Goal: Task Accomplishment & Management: Use online tool/utility

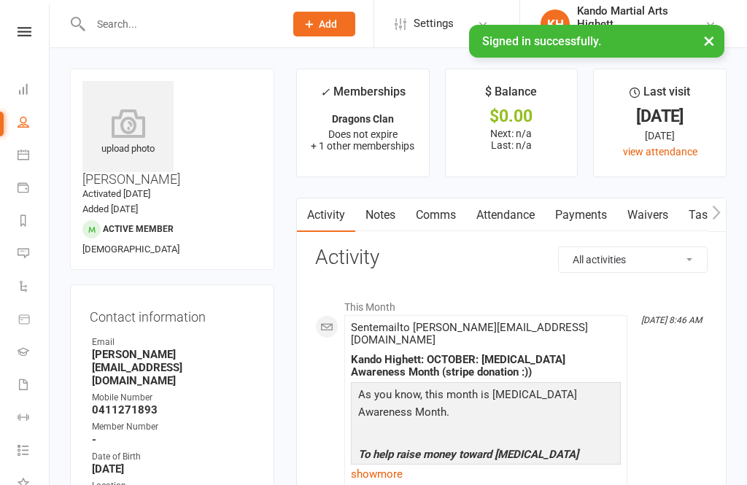
click at [26, 161] on link "Calendar" at bounding box center [33, 156] width 33 height 33
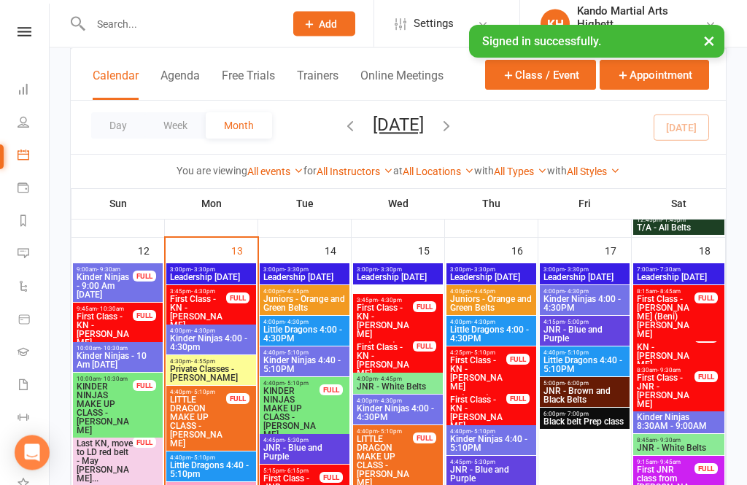
scroll to position [1121, 0]
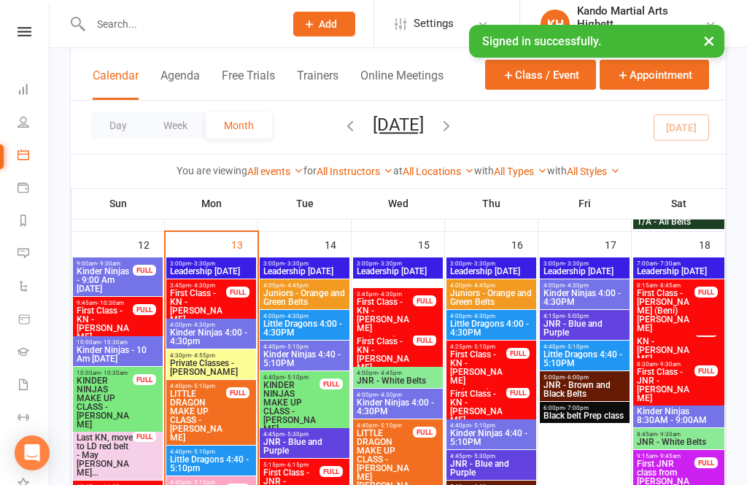
click at [195, 303] on span "First Class - KN - [PERSON_NAME]" at bounding box center [198, 306] width 58 height 35
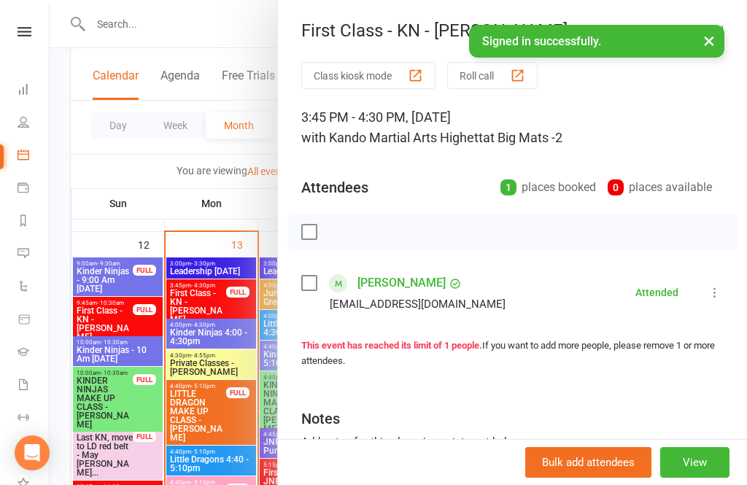
click at [168, 392] on div at bounding box center [398, 242] width 697 height 485
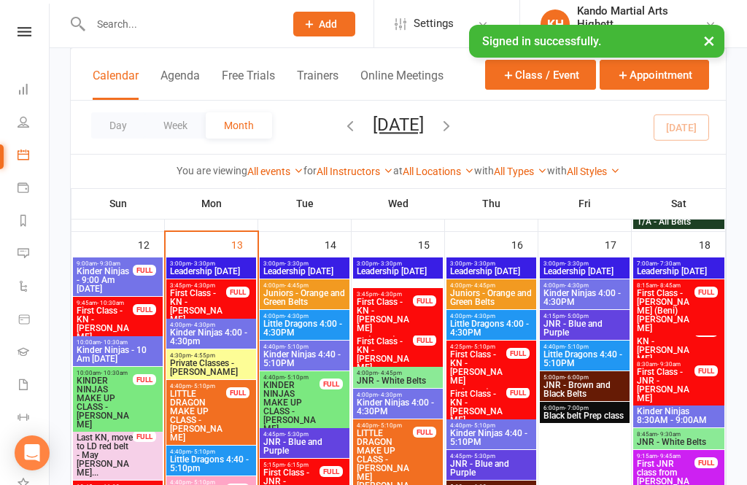
click at [195, 330] on span "Kinder Ninjas 4:00 - 4:30pm" at bounding box center [211, 336] width 84 height 17
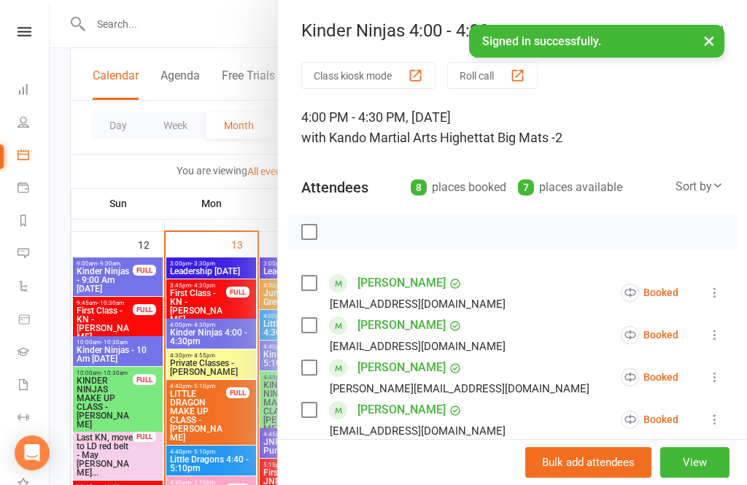
click at [485, 87] on button "Roll call" at bounding box center [492, 75] width 90 height 27
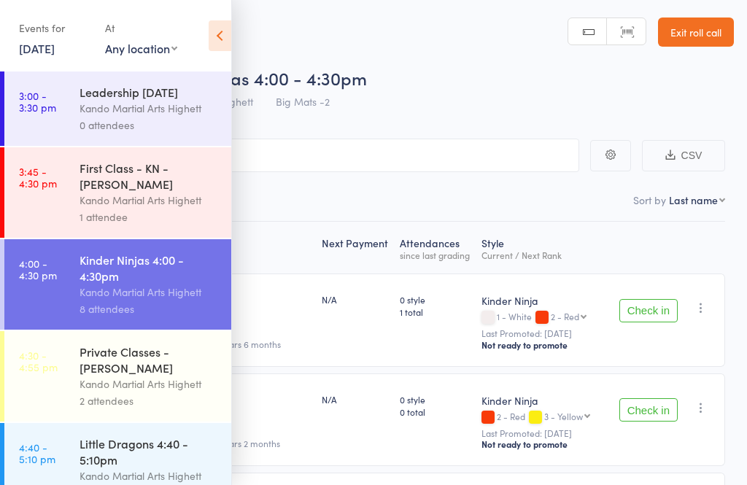
click at [225, 31] on icon at bounding box center [220, 35] width 23 height 31
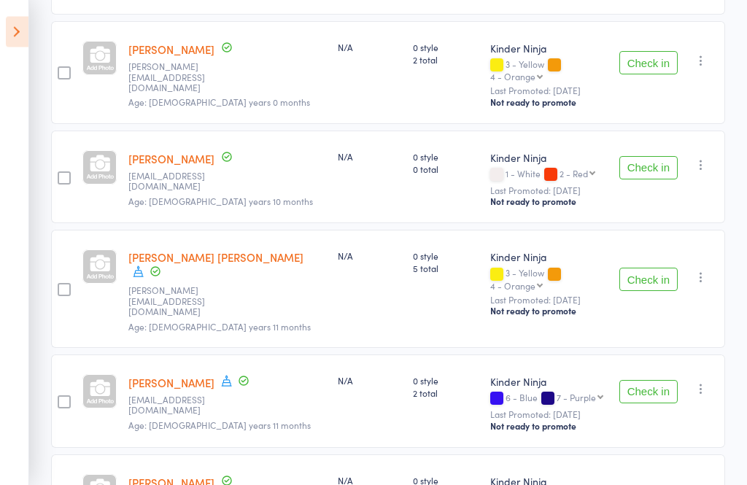
scroll to position [603, 0]
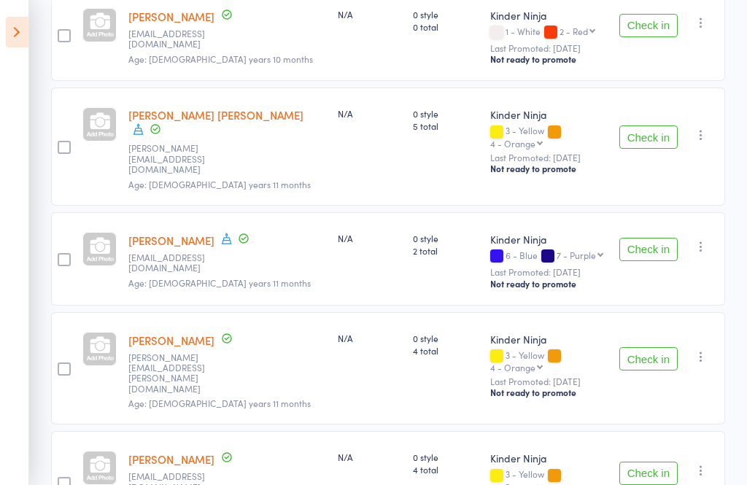
click at [642, 347] on button "Check in" at bounding box center [648, 358] width 58 height 23
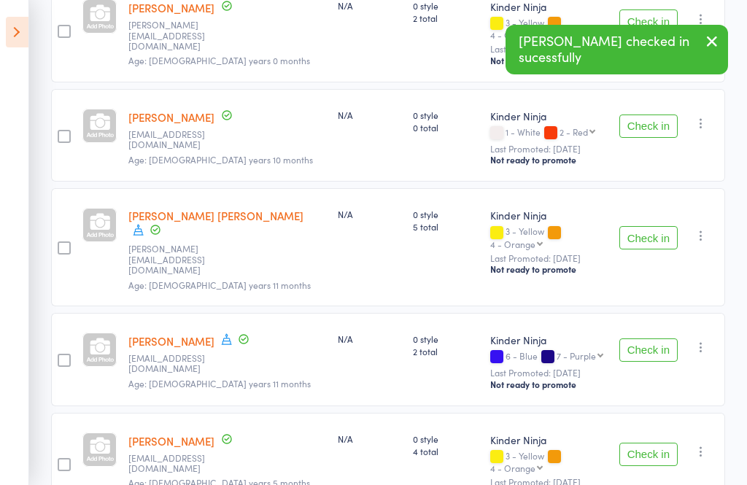
click at [652, 338] on button "Check in" at bounding box center [648, 349] width 58 height 23
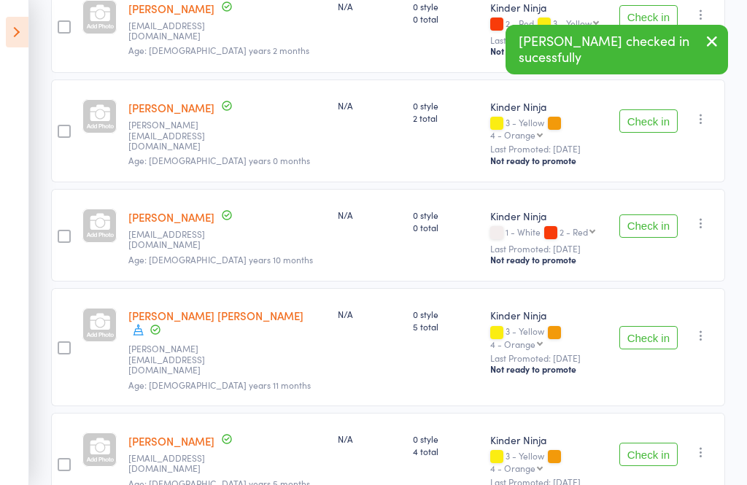
click at [657, 443] on button "Check in" at bounding box center [648, 454] width 58 height 23
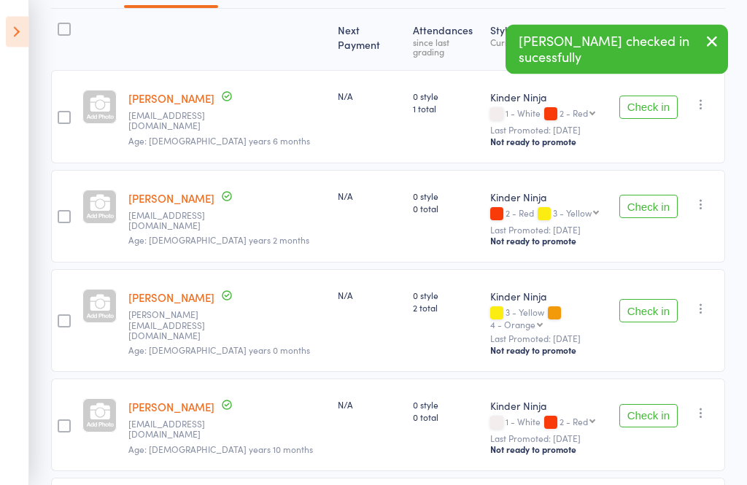
scroll to position [190, 0]
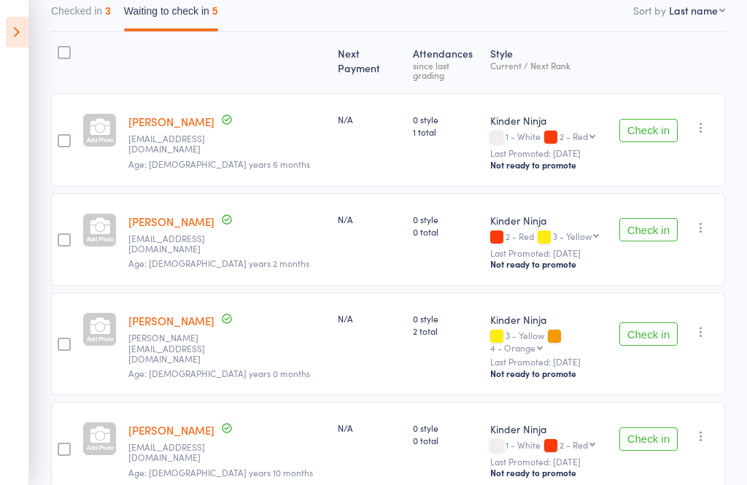
click at [669, 229] on button "Check in" at bounding box center [648, 229] width 58 height 23
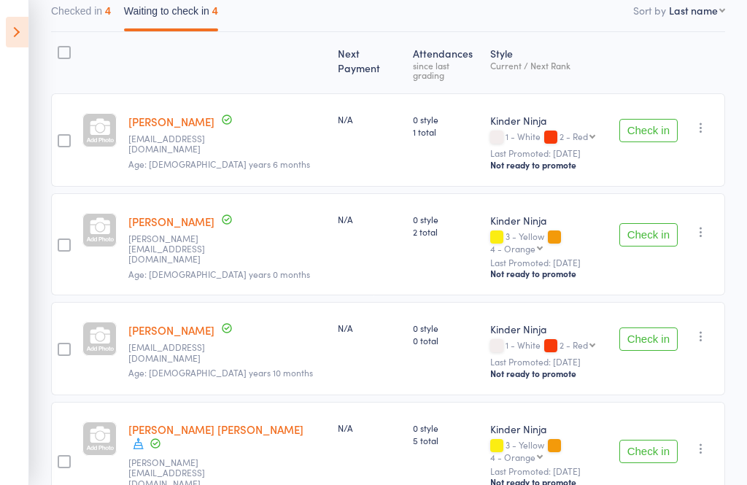
scroll to position [0, 0]
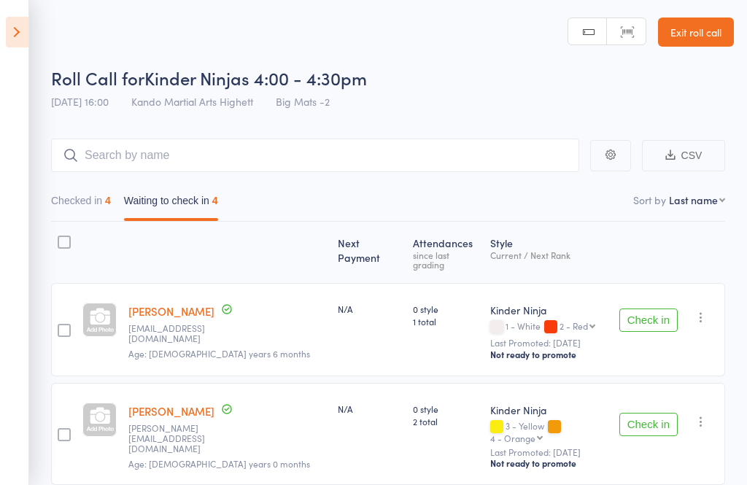
click at [23, 28] on icon at bounding box center [17, 32] width 23 height 31
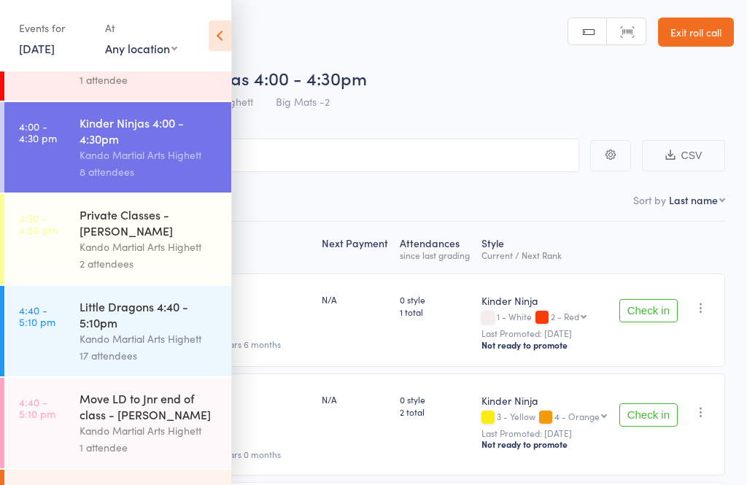
scroll to position [138, 0]
click at [55, 317] on link "4:40 - 5:10 pm Little Dragons 4:40 - 5:10pm Kando Martial Arts Highett 17 atten…" at bounding box center [117, 330] width 227 height 90
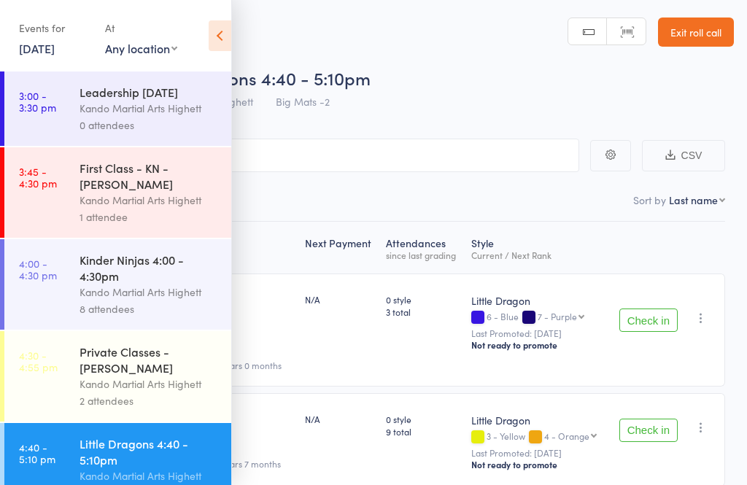
click at [545, 85] on div "Roll Call for Little Dragons 4:40 - 5:10pm" at bounding box center [392, 78] width 682 height 24
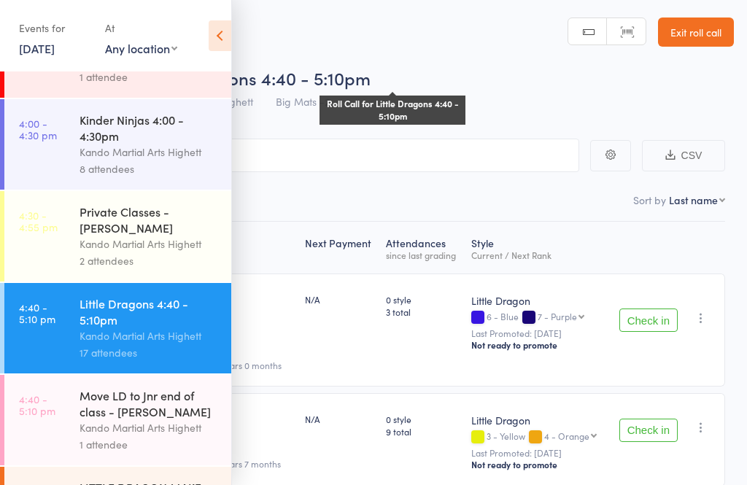
scroll to position [136, 0]
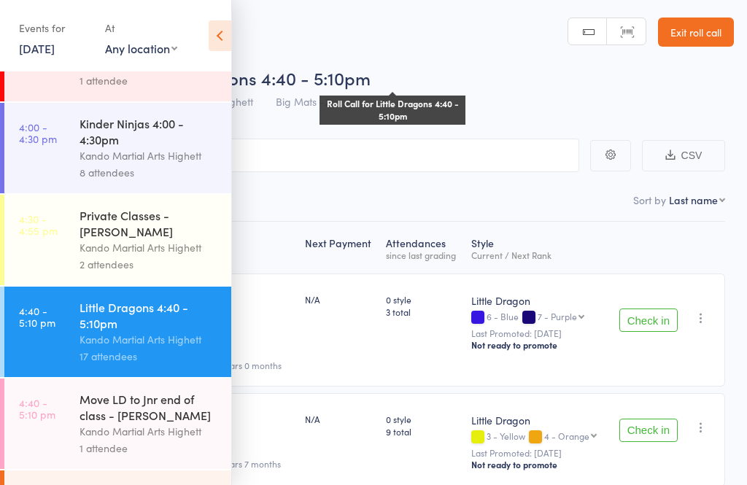
click at [579, 87] on div "Roll Call for Little Dragons 4:40 - 5:10pm" at bounding box center [392, 78] width 682 height 24
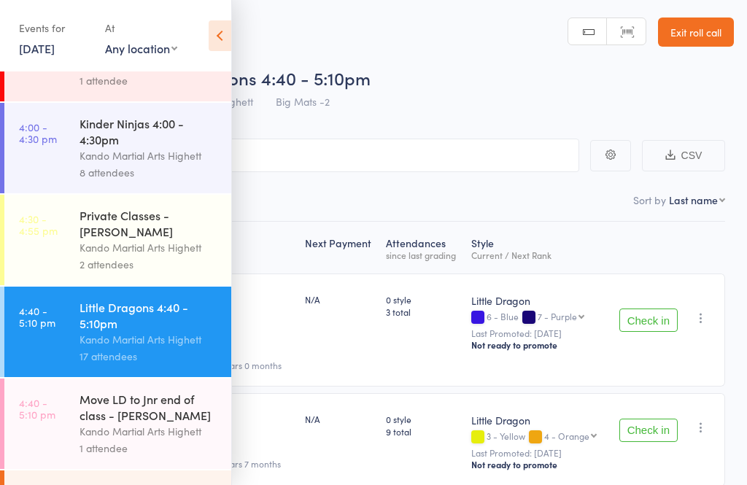
click at [216, 34] on icon at bounding box center [220, 35] width 23 height 31
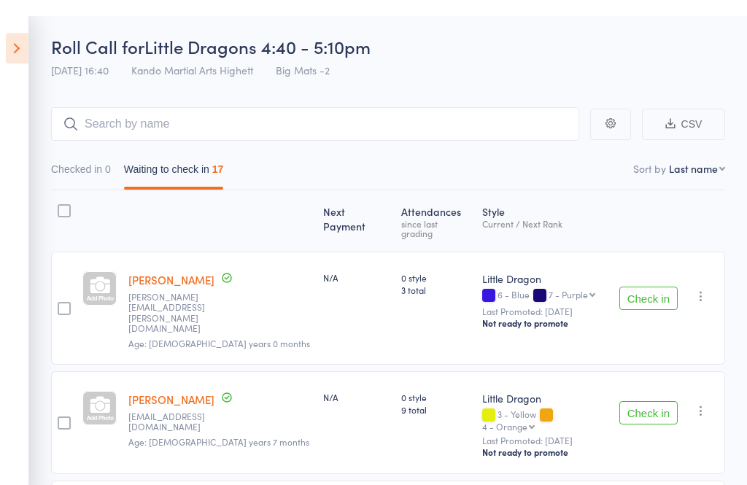
scroll to position [0, 0]
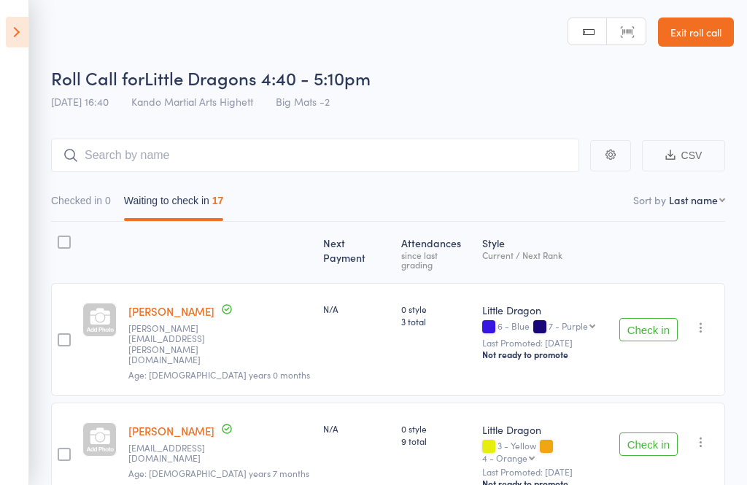
click at [686, 44] on link "Exit roll call" at bounding box center [696, 31] width 76 height 29
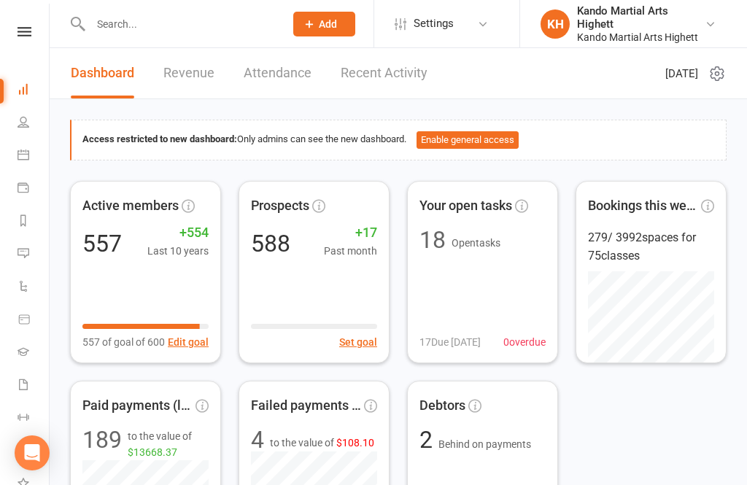
click at [26, 163] on link "Calendar" at bounding box center [33, 156] width 33 height 33
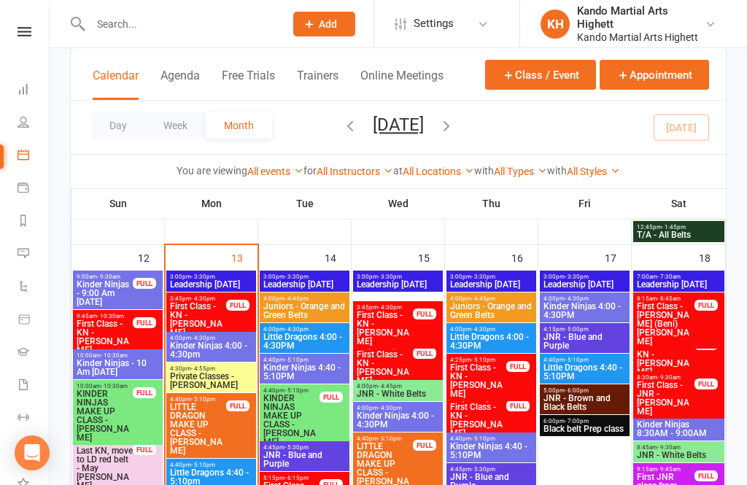
scroll to position [1107, 0]
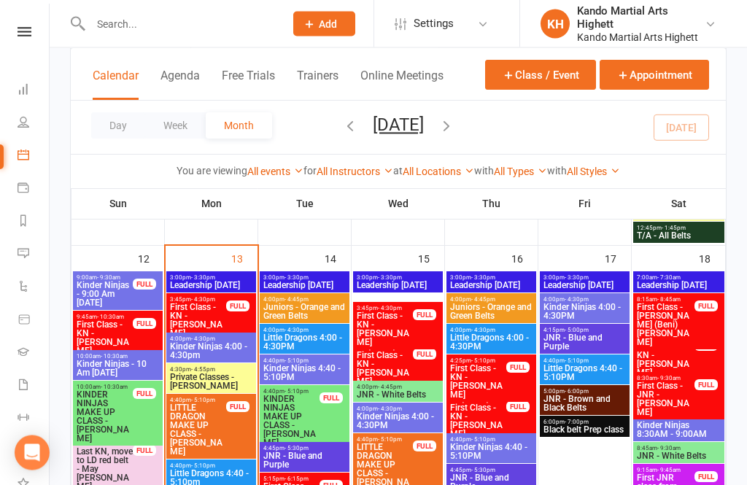
click at [198, 431] on span "LITTLE DRAGON MAKE UP CLASS - [PERSON_NAME]" at bounding box center [198, 430] width 58 height 52
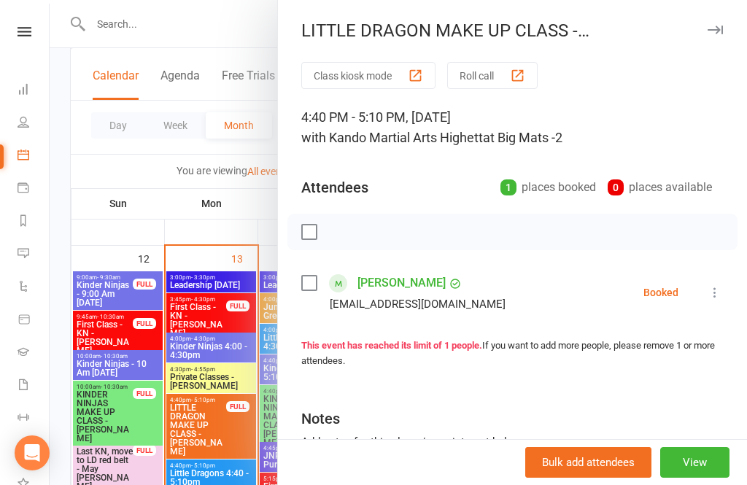
click at [159, 477] on div at bounding box center [398, 242] width 697 height 485
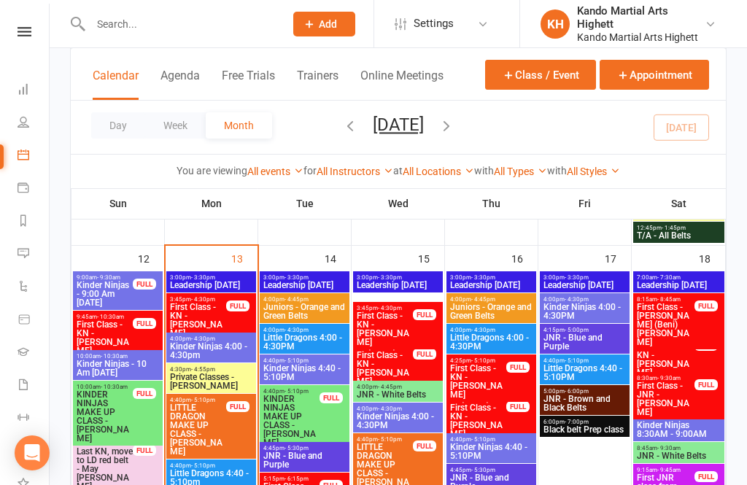
click at [203, 470] on span "Little Dragons 4:40 - 5:10pm" at bounding box center [211, 477] width 84 height 17
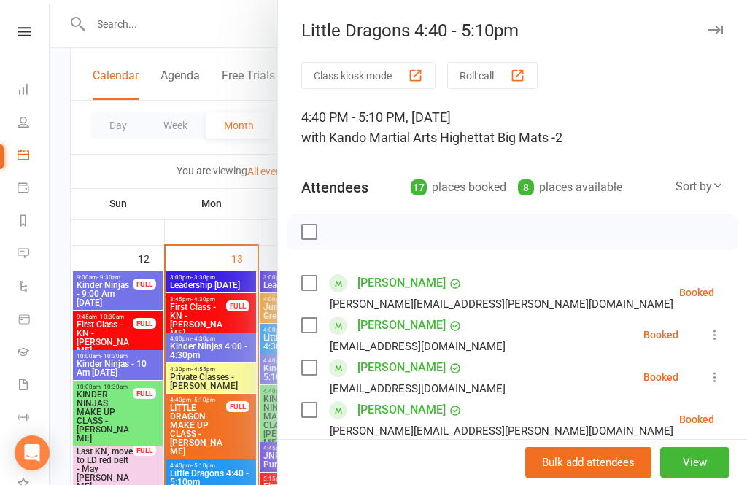
click at [138, 478] on div at bounding box center [398, 242] width 697 height 485
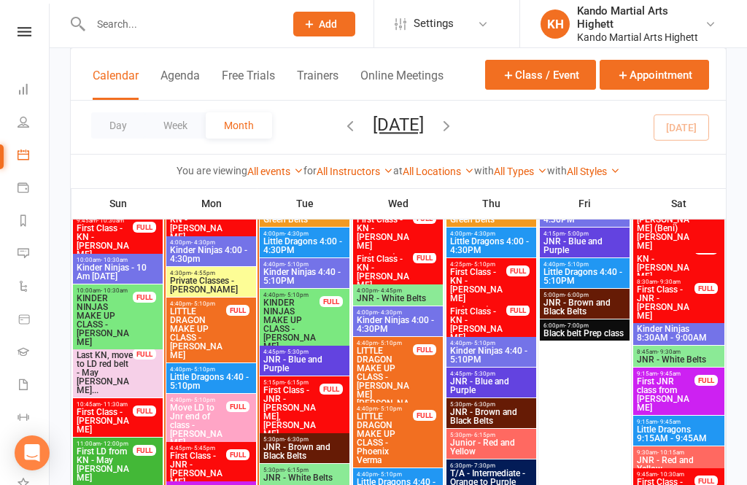
scroll to position [1203, 0]
click at [198, 413] on span "Move LD to Jnr end of class - [PERSON_NAME]" at bounding box center [198, 426] width 58 height 44
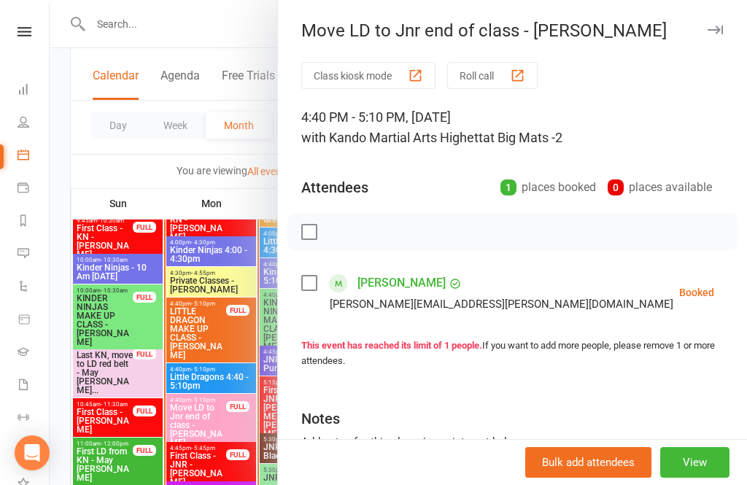
click at [130, 472] on div at bounding box center [398, 242] width 697 height 485
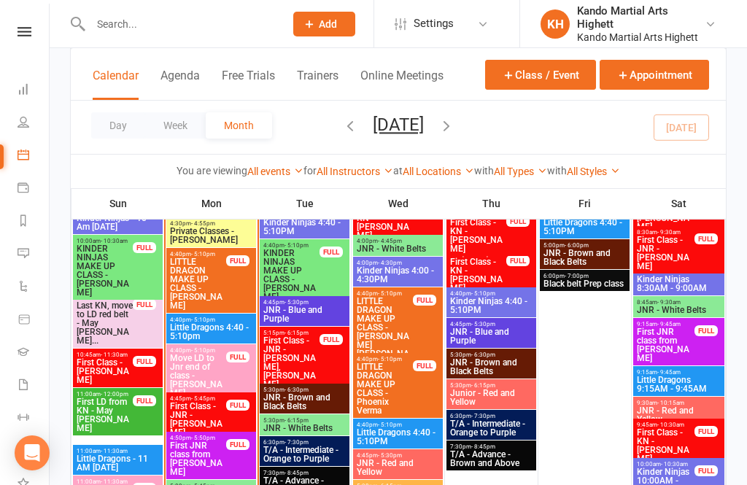
scroll to position [1255, 0]
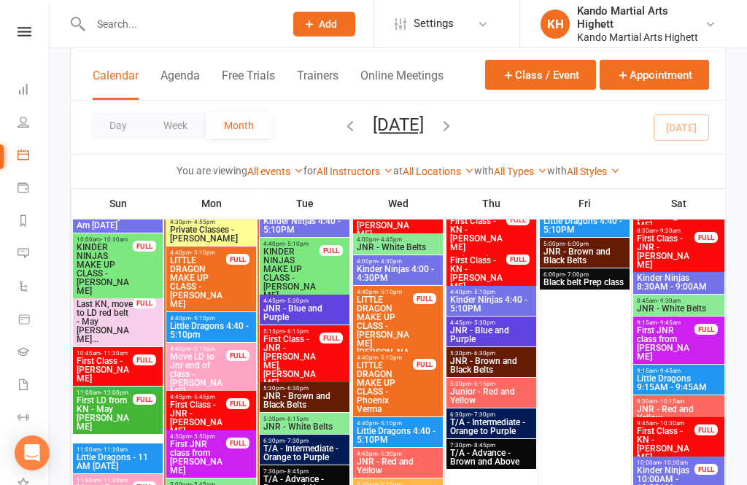
click at [221, 313] on div "4:40pm - 5:10pm Little Dragons 4:40 - 5:10pm" at bounding box center [211, 327] width 90 height 30
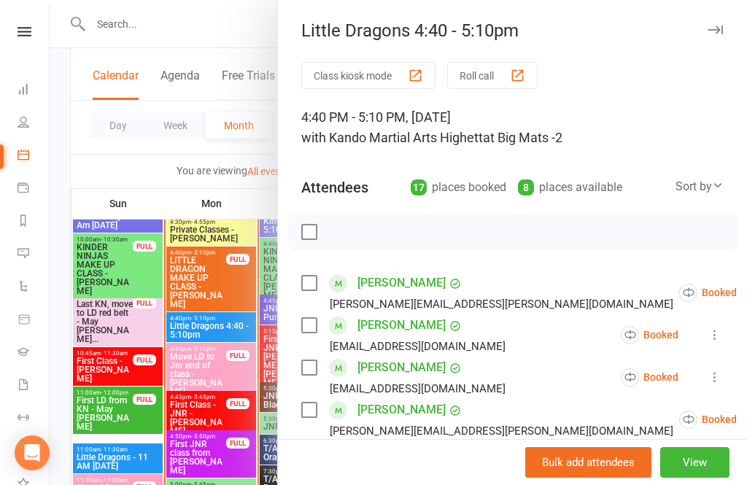
click at [488, 63] on button "Roll call" at bounding box center [492, 75] width 90 height 27
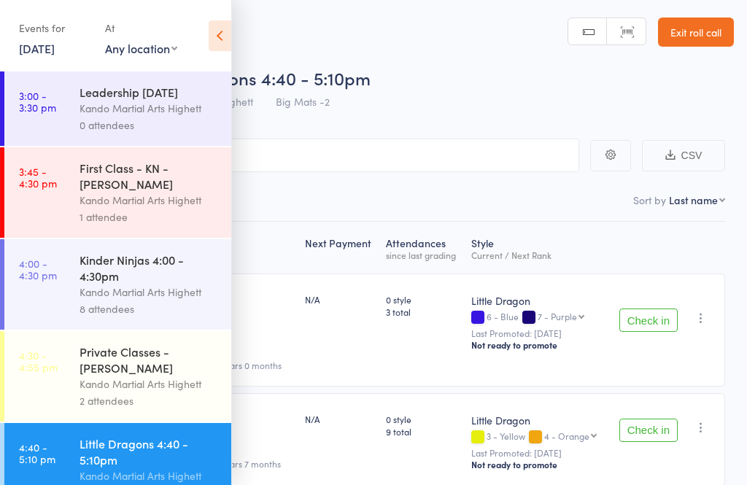
click at [210, 39] on icon at bounding box center [220, 35] width 23 height 31
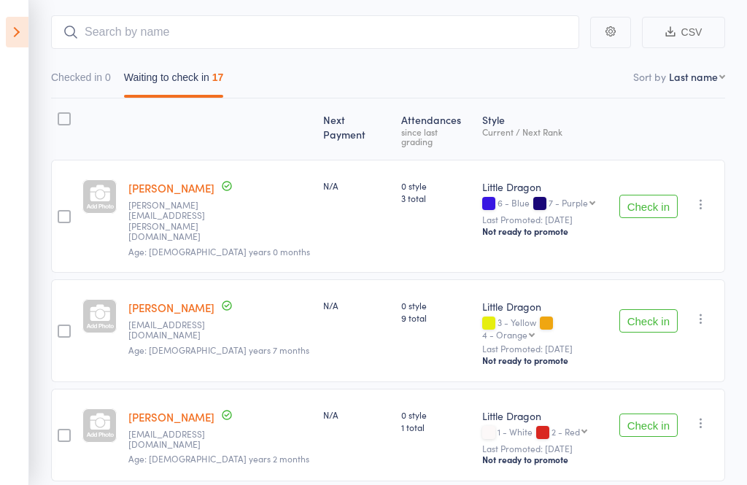
scroll to position [124, 0]
click at [650, 194] on button "Check in" at bounding box center [648, 205] width 58 height 23
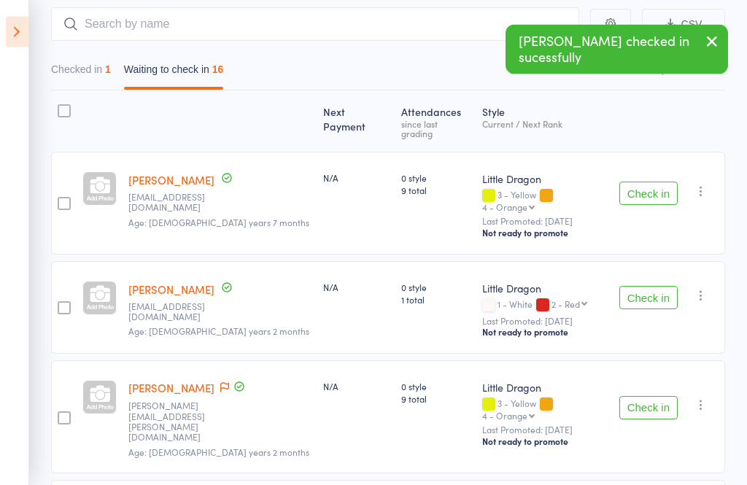
scroll to position [129, 0]
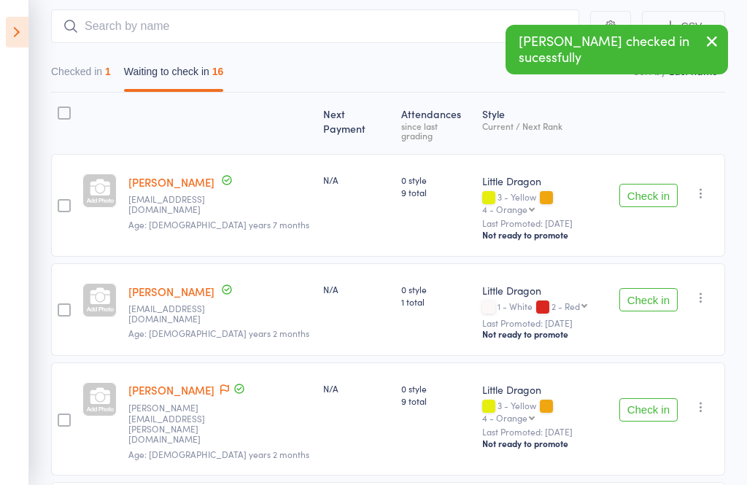
click at [647, 186] on button "Check in" at bounding box center [648, 195] width 58 height 23
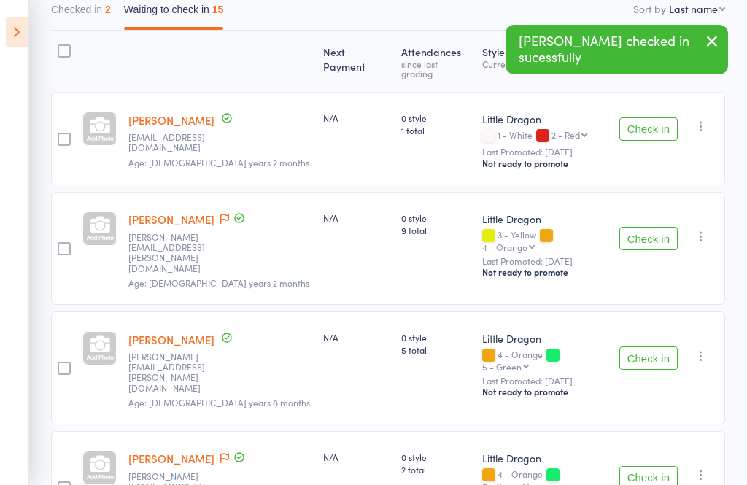
click at [639, 346] on button "Check in" at bounding box center [648, 357] width 58 height 23
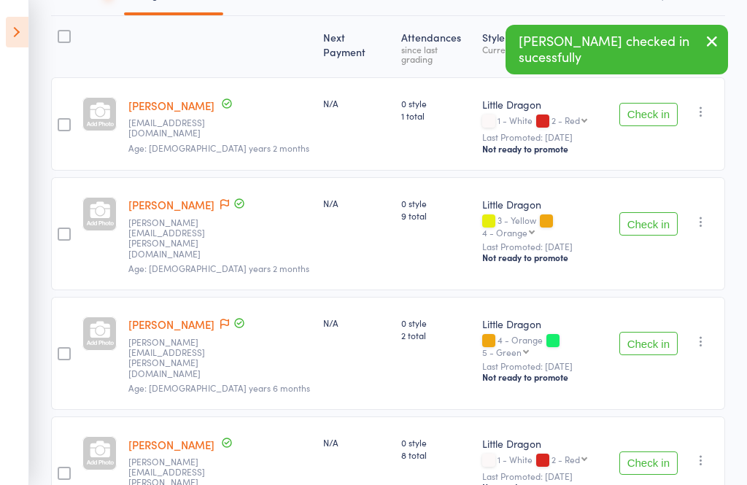
click at [653, 332] on button "Check in" at bounding box center [648, 343] width 58 height 23
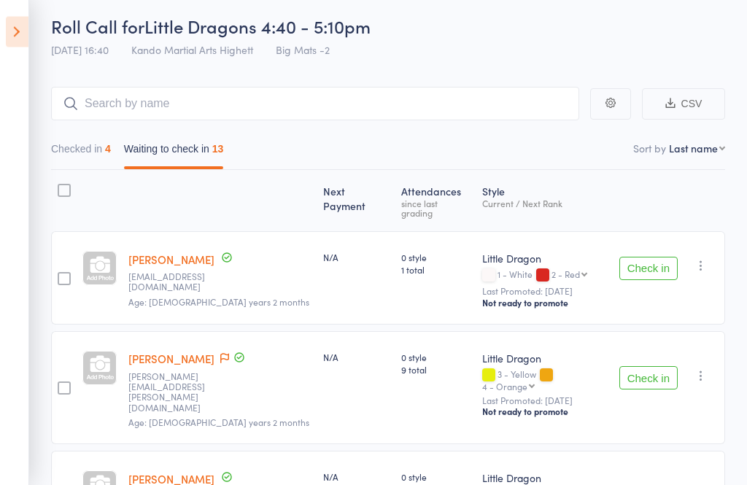
scroll to position [53, 0]
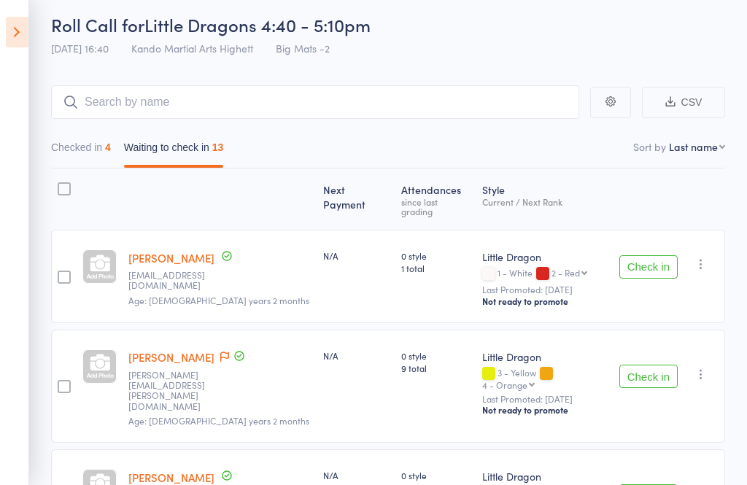
click at [111, 156] on button "Checked in 4" at bounding box center [81, 151] width 60 height 34
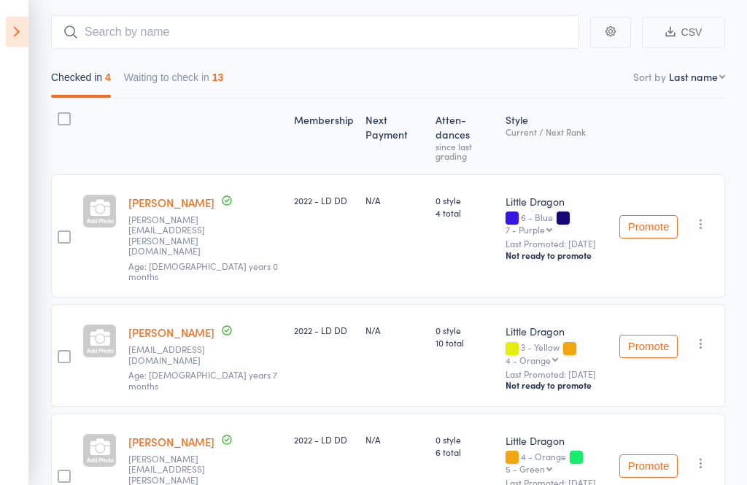
click at [205, 79] on button "Waiting to check in 13" at bounding box center [174, 82] width 100 height 34
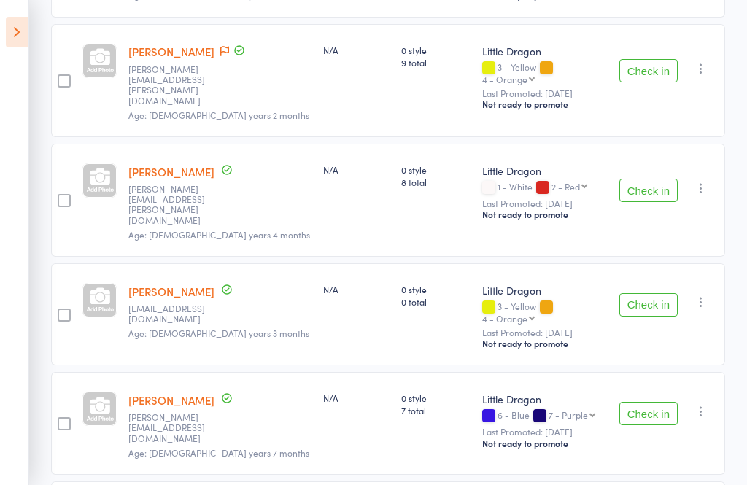
scroll to position [329, 0]
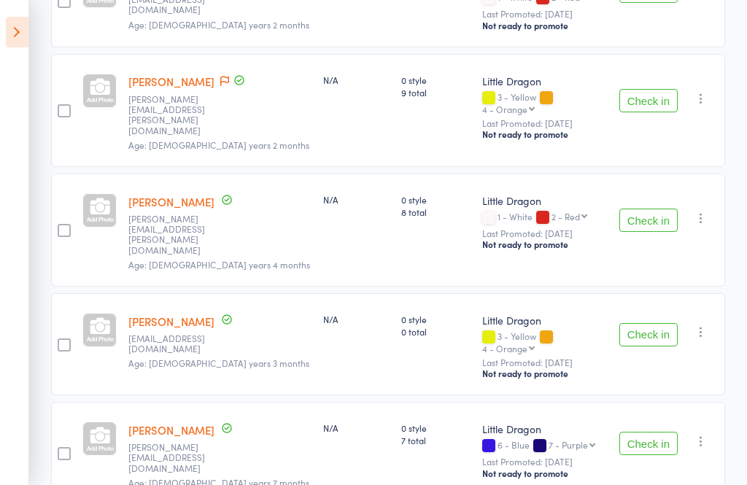
click at [653, 323] on button "Check in" at bounding box center [648, 334] width 58 height 23
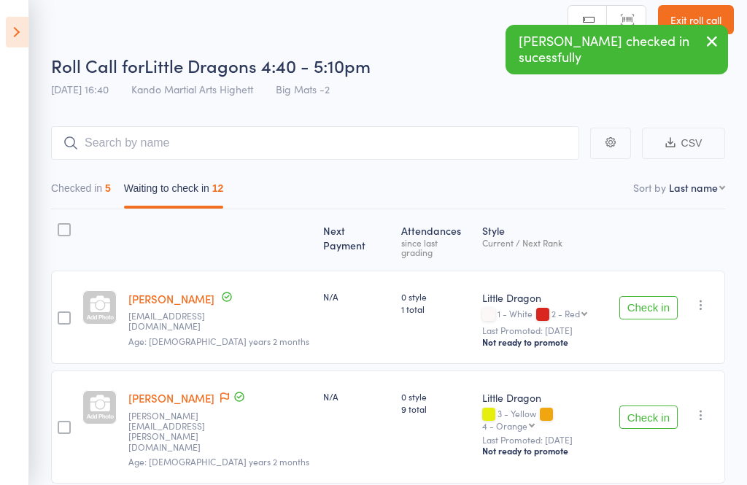
click at [85, 187] on button "Checked in 5" at bounding box center [81, 192] width 60 height 34
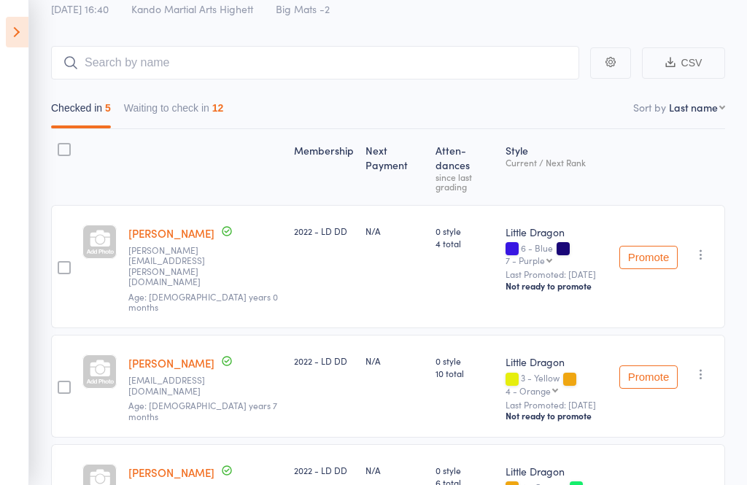
scroll to position [93, 0]
click at [149, 123] on button "Waiting to check in 12" at bounding box center [174, 111] width 100 height 34
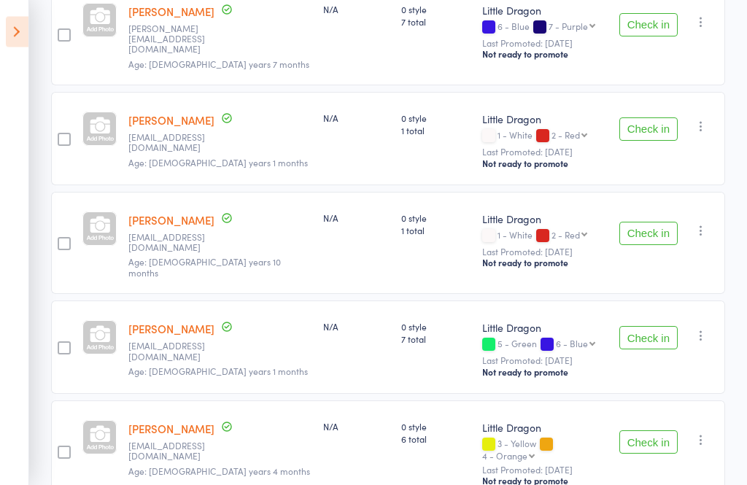
scroll to position [639, 0]
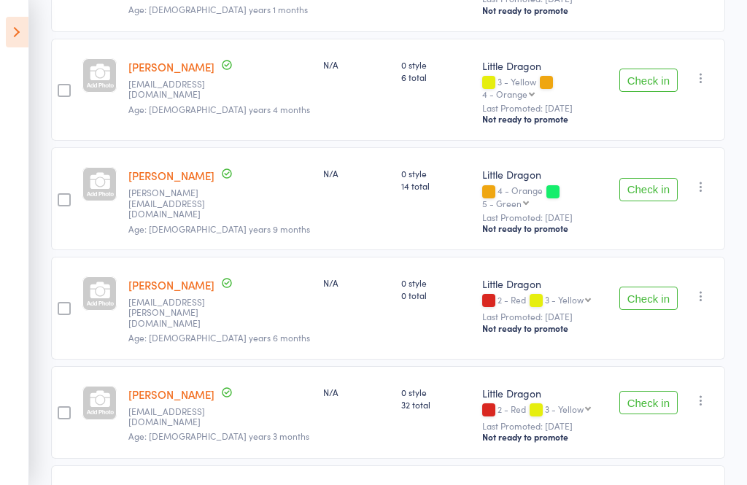
click at [667, 287] on button "Check in" at bounding box center [648, 298] width 58 height 23
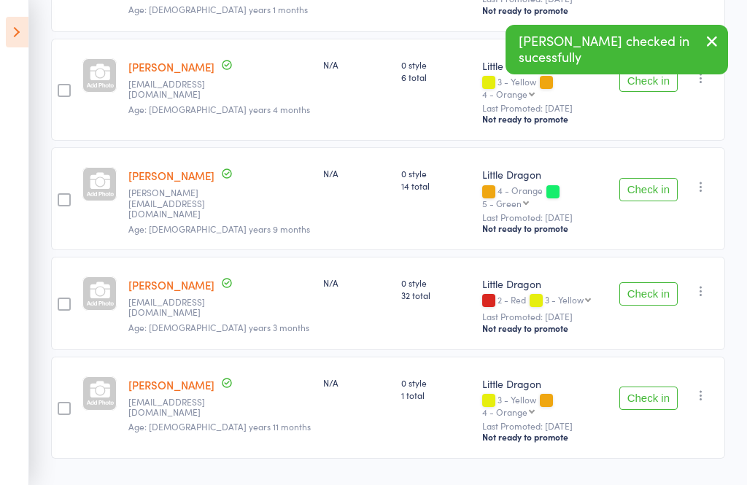
scroll to position [903, 0]
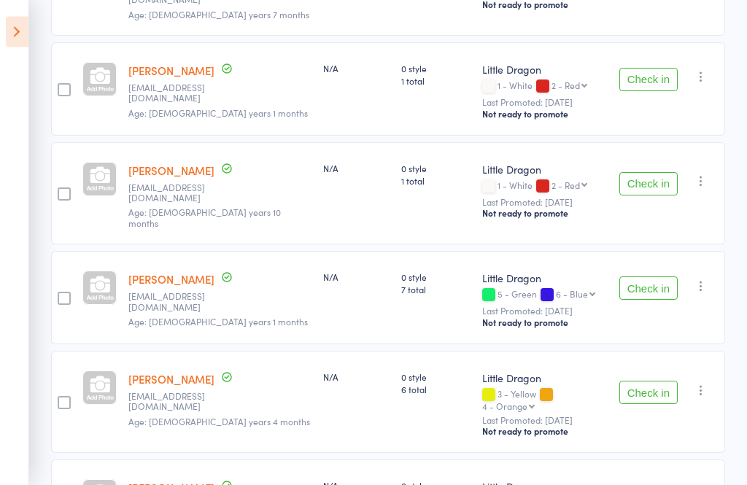
scroll to position [688, 0]
click at [652, 381] on button "Check in" at bounding box center [648, 392] width 58 height 23
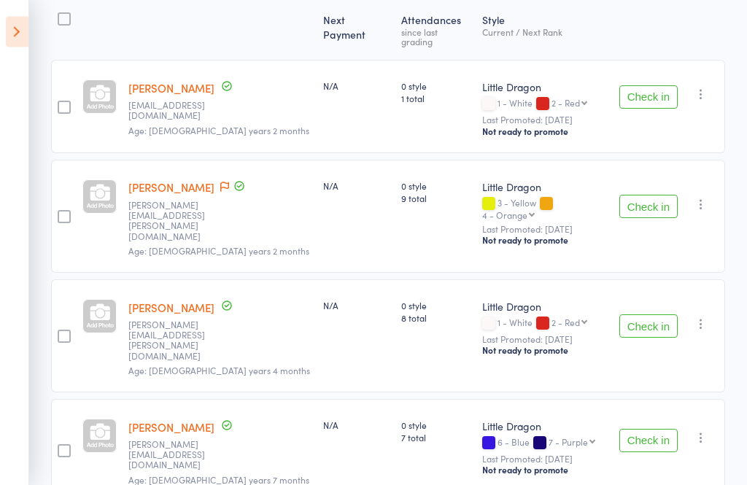
scroll to position [225, 0]
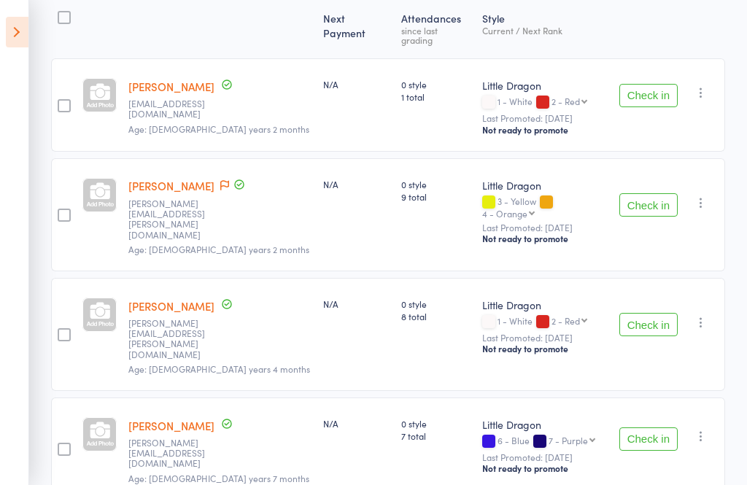
click at [655, 427] on button "Check in" at bounding box center [648, 438] width 58 height 23
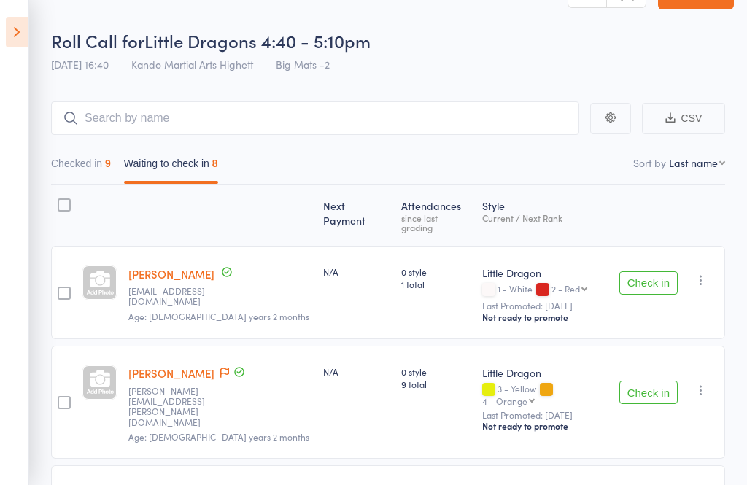
scroll to position [36, 0]
click at [24, 35] on icon at bounding box center [17, 32] width 23 height 31
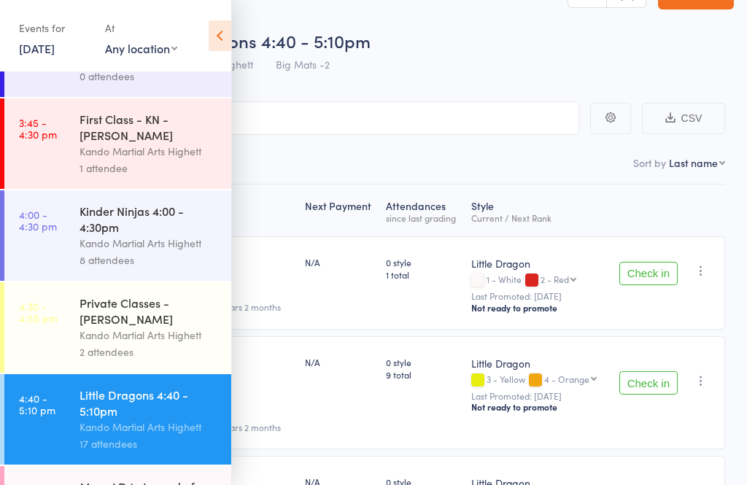
scroll to position [50, 0]
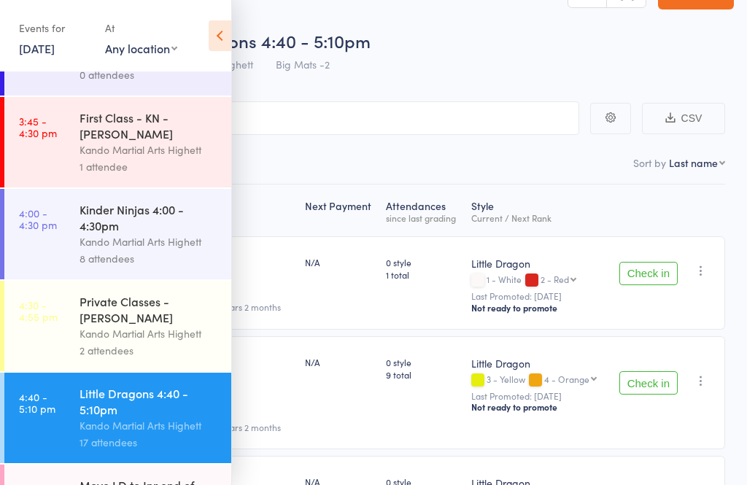
click at [222, 30] on icon at bounding box center [220, 35] width 23 height 31
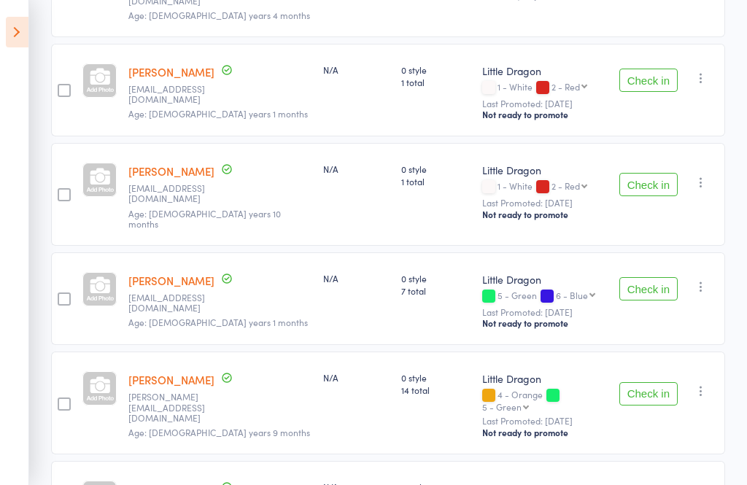
scroll to position [603, 0]
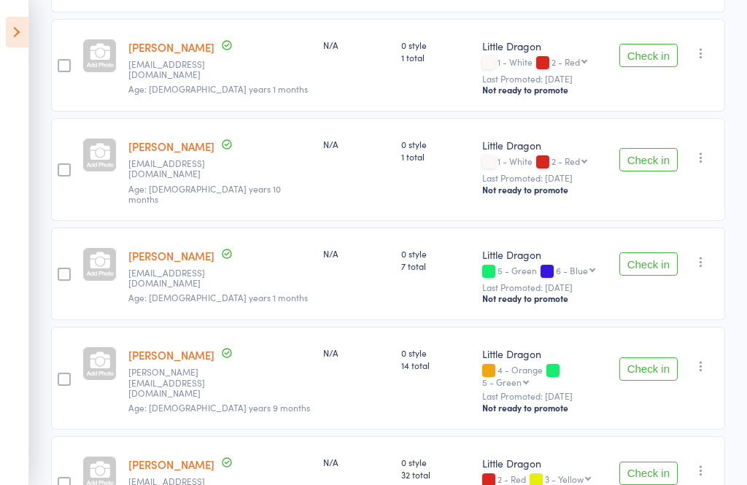
click at [650, 461] on button "Check in" at bounding box center [648, 472] width 58 height 23
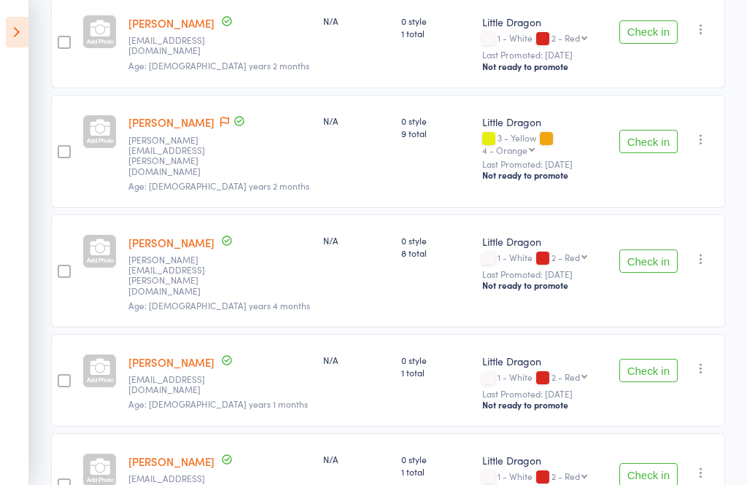
scroll to position [284, 0]
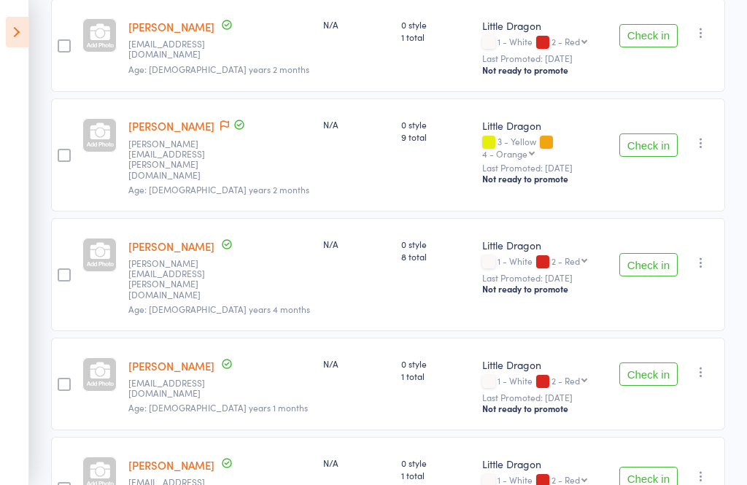
click at [649, 136] on button "Check in" at bounding box center [648, 144] width 58 height 23
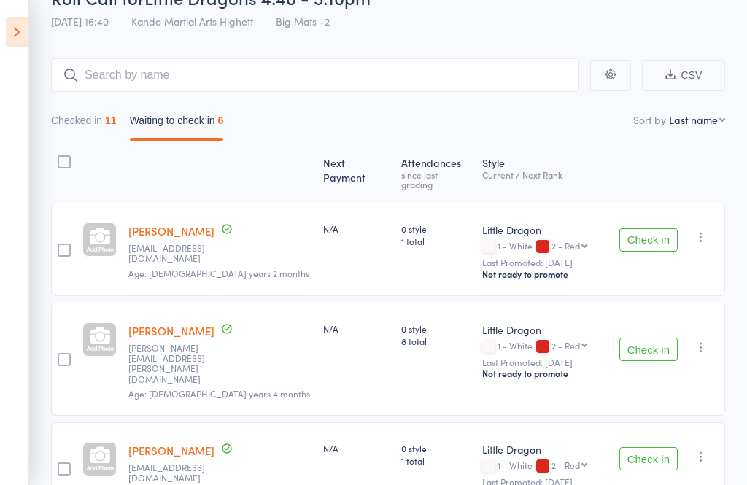
scroll to position [0, 0]
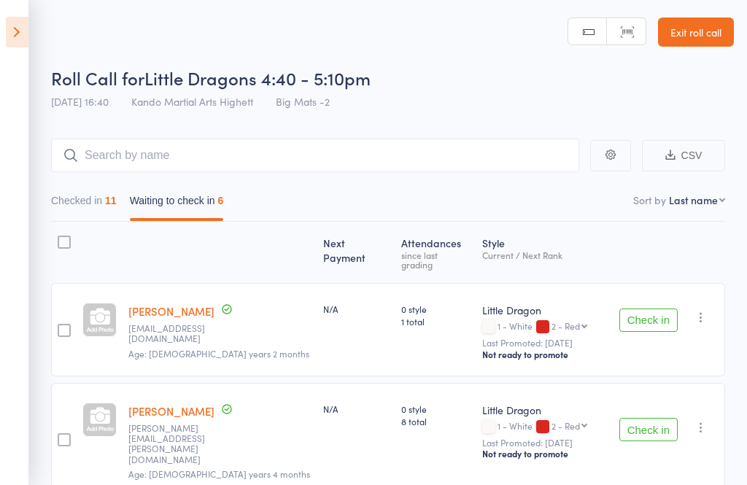
click at [707, 32] on link "Exit roll call" at bounding box center [696, 31] width 76 height 29
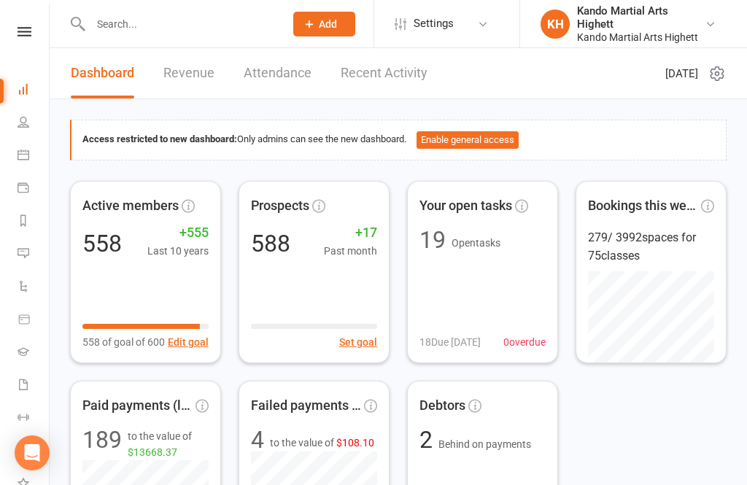
click at [17, 179] on link "Payments" at bounding box center [33, 189] width 33 height 33
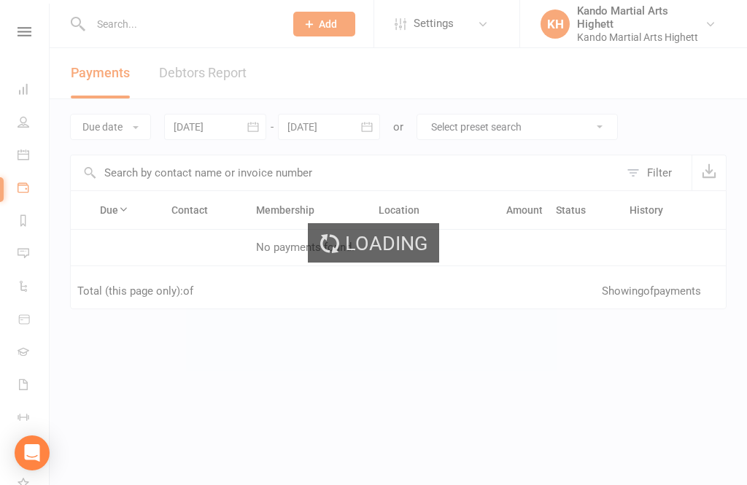
click at [31, 150] on div "Loading" at bounding box center [373, 242] width 747 height 485
click at [32, 156] on div "Loading" at bounding box center [373, 242] width 747 height 485
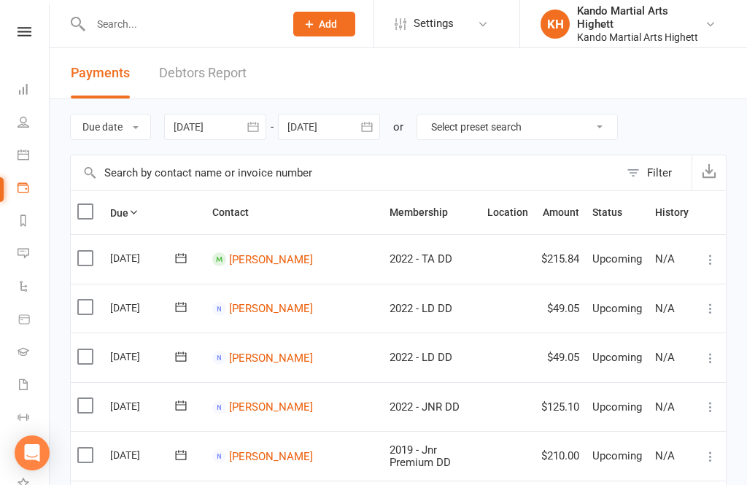
click at [41, 164] on link "Calendar" at bounding box center [33, 156] width 33 height 33
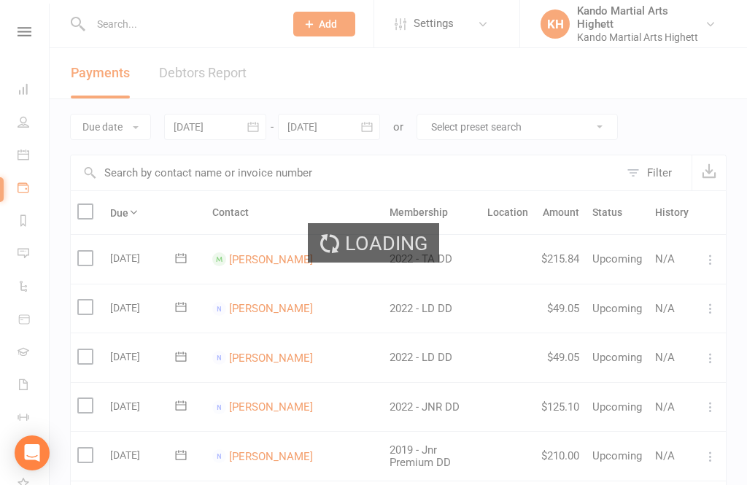
click at [27, 158] on div "Loading" at bounding box center [373, 242] width 747 height 485
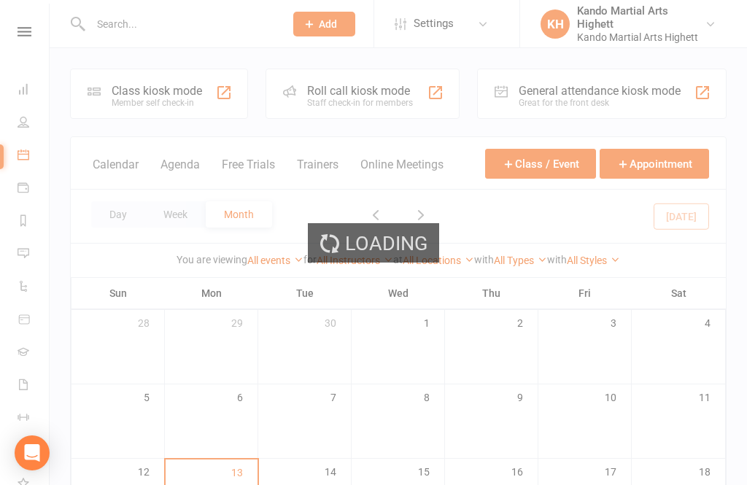
click at [31, 163] on div "Loading" at bounding box center [373, 242] width 747 height 485
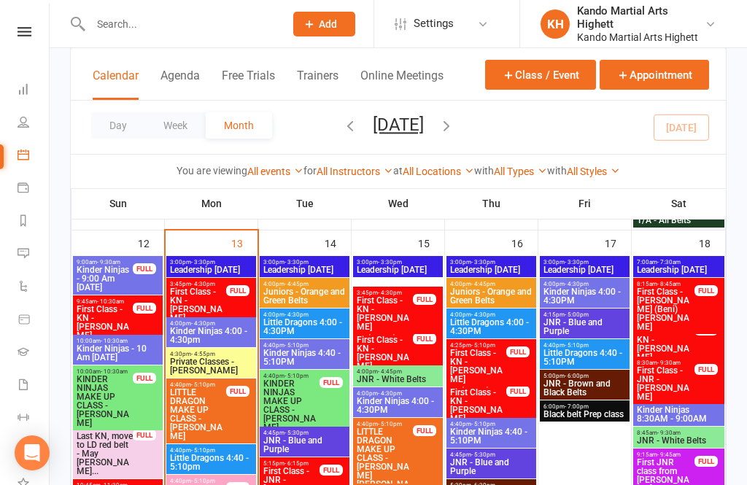
scroll to position [1126, 0]
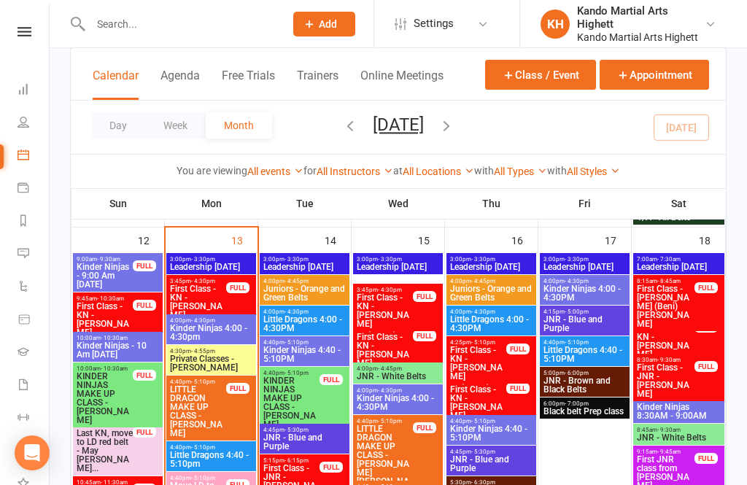
click at [191, 453] on span "Little Dragons 4:40 - 5:10pm" at bounding box center [211, 459] width 84 height 17
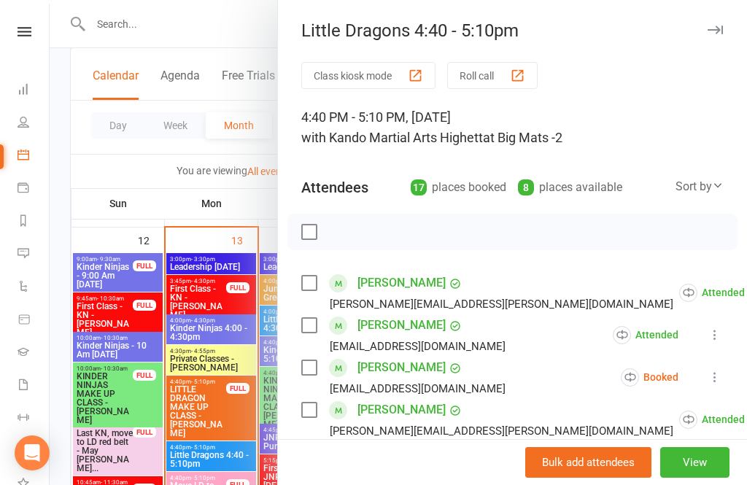
scroll to position [34, 0]
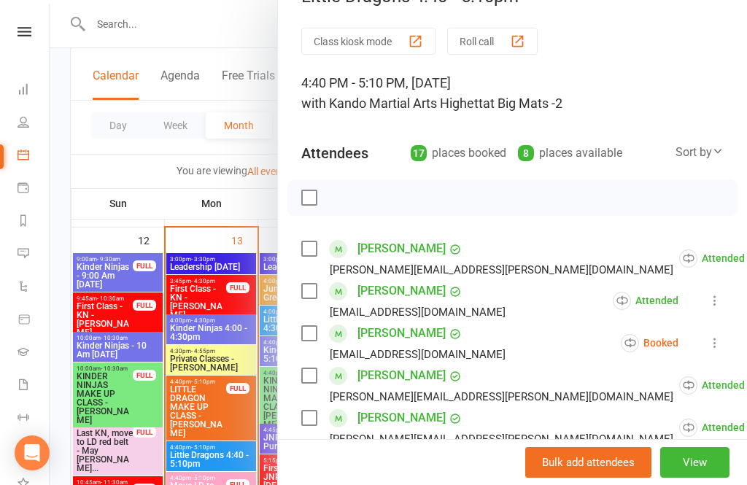
click at [470, 38] on button "Roll call" at bounding box center [492, 41] width 90 height 27
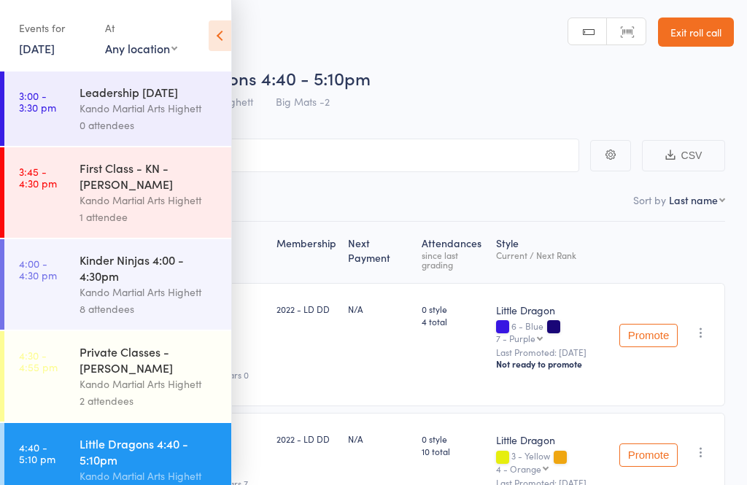
click at [219, 32] on icon at bounding box center [220, 35] width 23 height 31
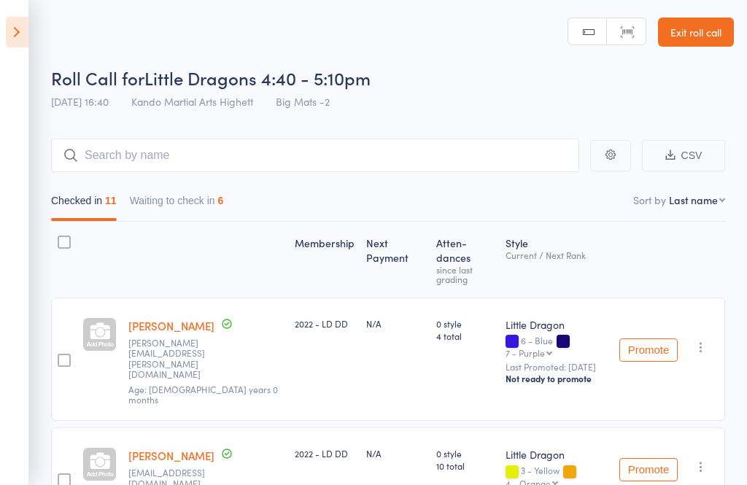
click at [175, 216] on button "Waiting to check in 6" at bounding box center [177, 204] width 94 height 34
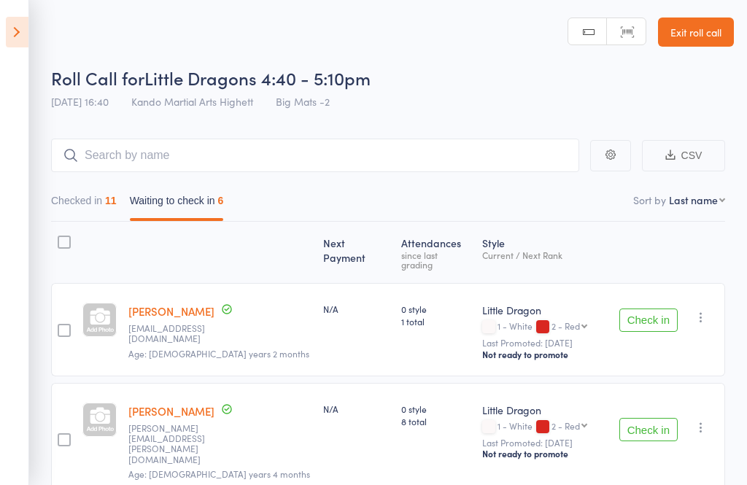
click at [87, 221] on button "Checked in 11" at bounding box center [84, 204] width 66 height 34
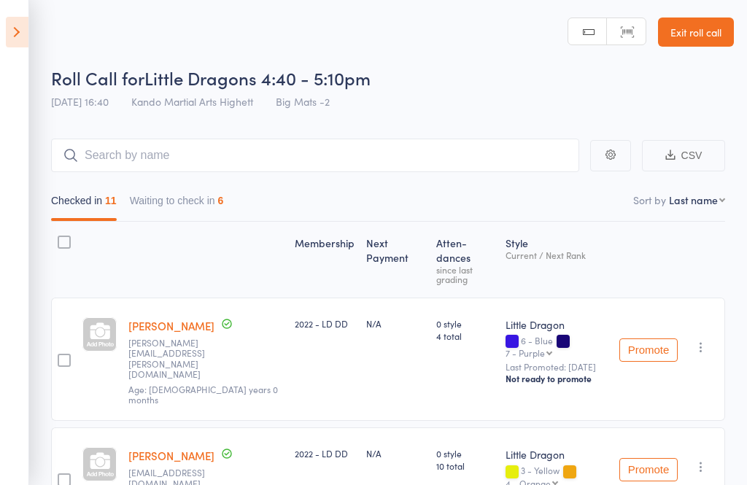
click at [191, 200] on button "Waiting to check in 6" at bounding box center [177, 204] width 94 height 34
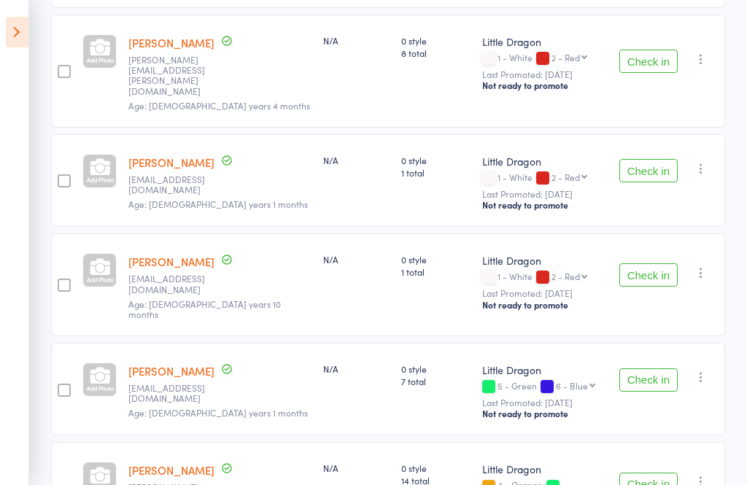
scroll to position [356, 0]
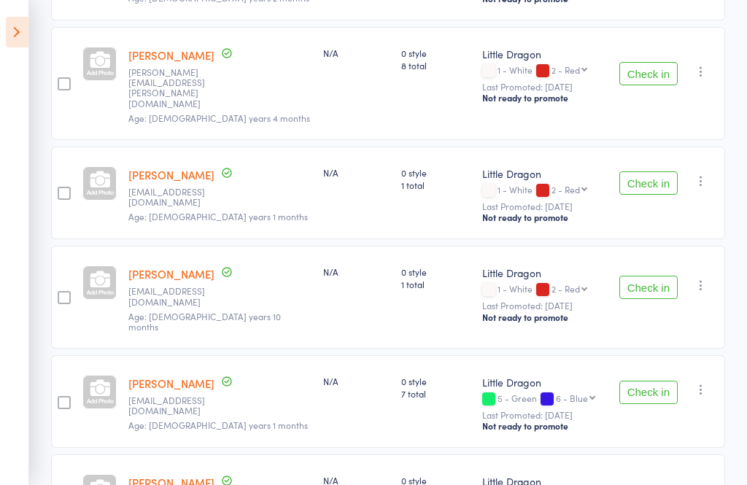
click at [639, 276] on button "Check in" at bounding box center [648, 287] width 58 height 23
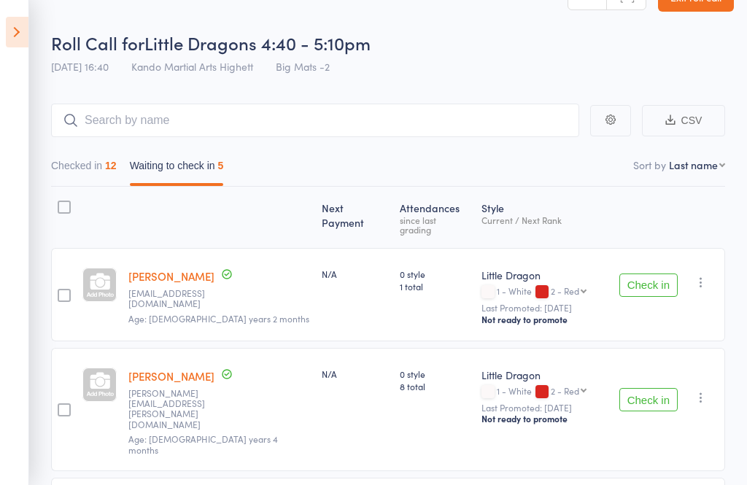
scroll to position [0, 0]
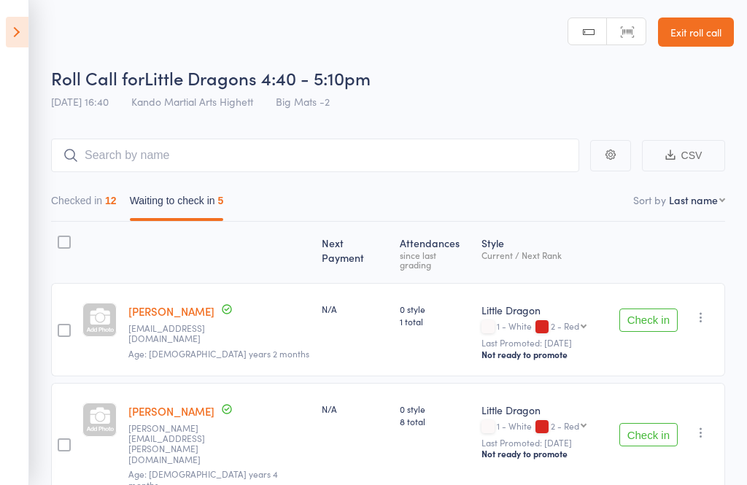
click at [20, 41] on icon at bounding box center [17, 32] width 23 height 31
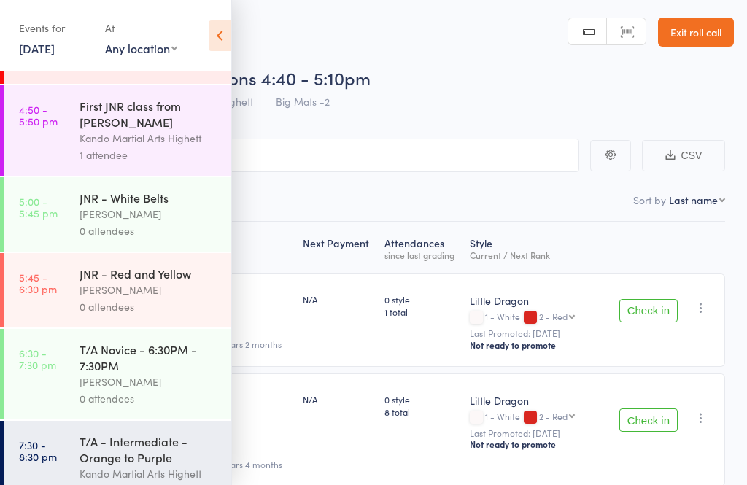
scroll to position [786, 0]
